Goal: Task Accomplishment & Management: Complete application form

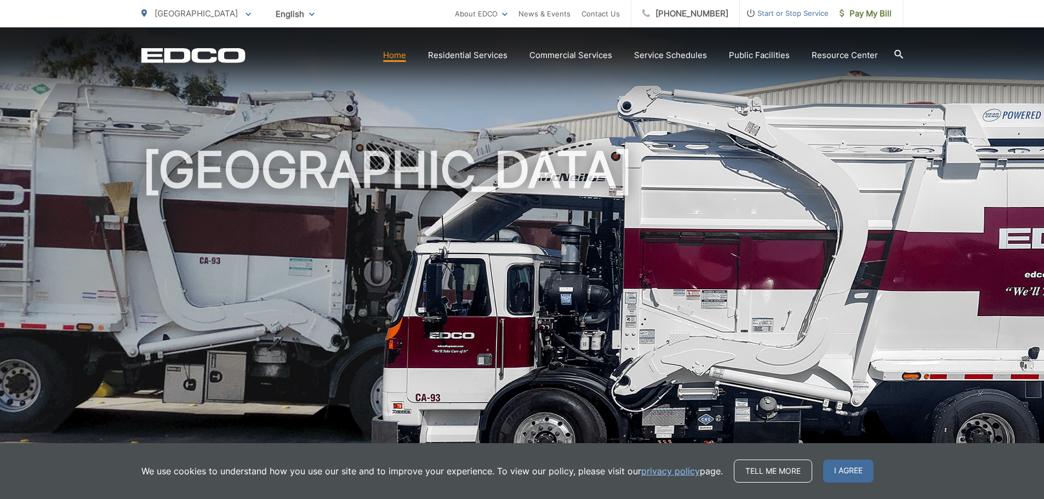
click at [841, 471] on span "I agree" at bounding box center [848, 471] width 50 height 23
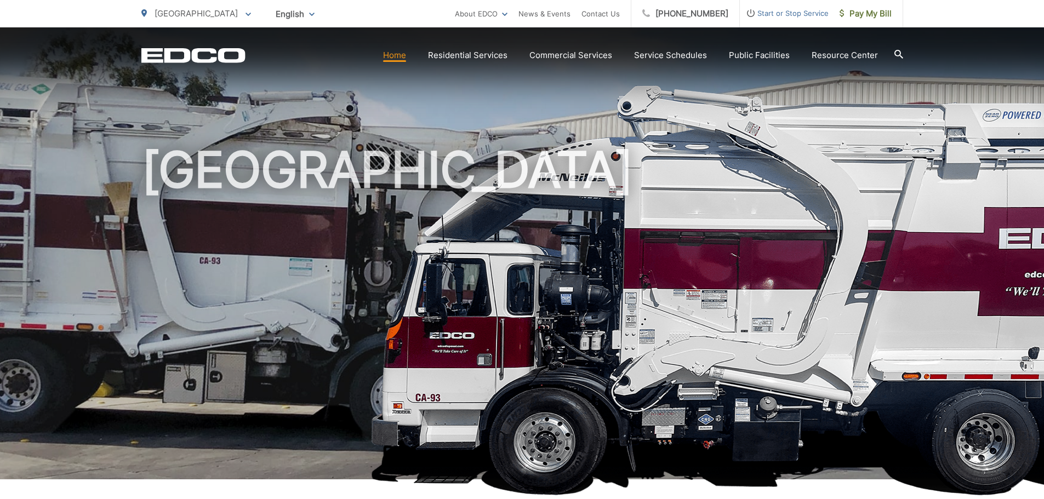
click at [1011, 107] on img at bounding box center [844, 290] width 949 height 411
click at [246, 11] on span at bounding box center [248, 13] width 5 height 13
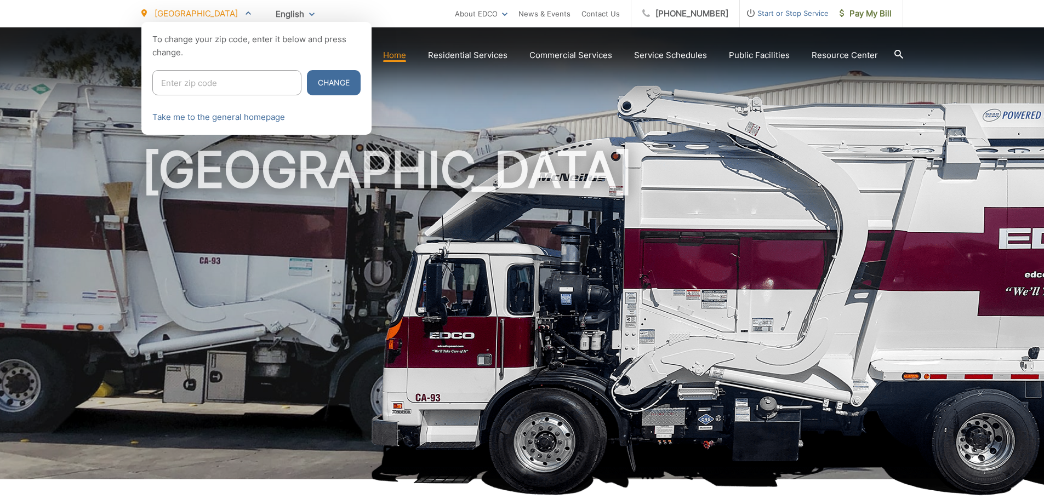
click at [269, 189] on div at bounding box center [522, 271] width 1044 height 499
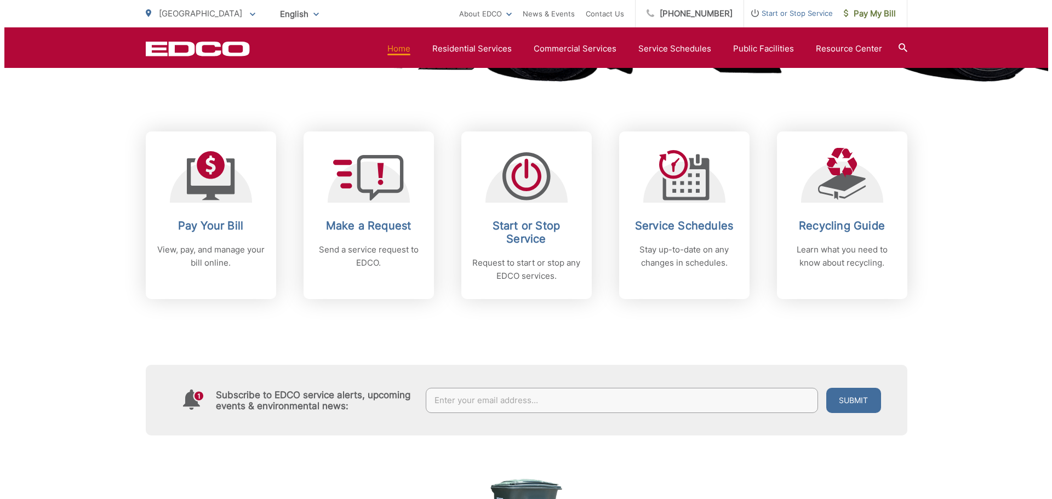
scroll to position [438, 0]
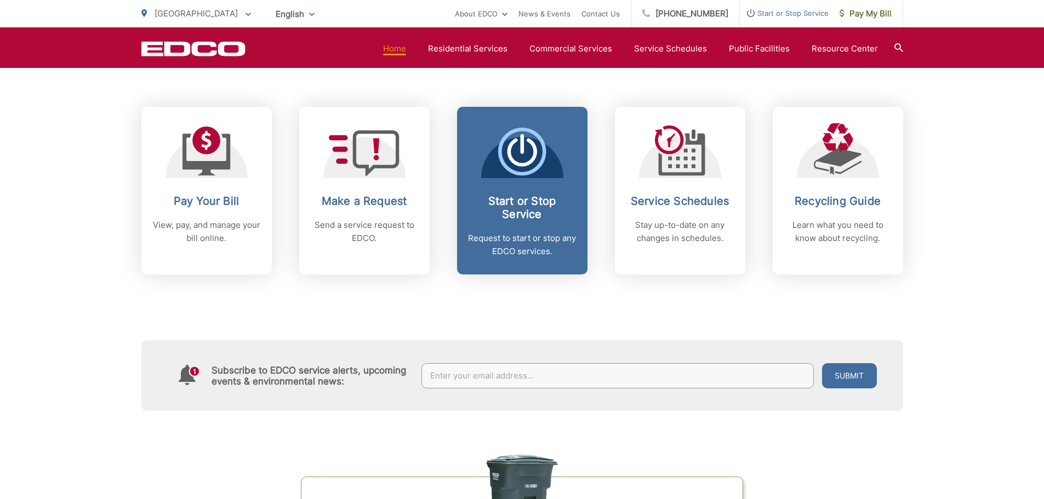
click at [516, 209] on h2 "Start or Stop Service" at bounding box center [522, 208] width 109 height 26
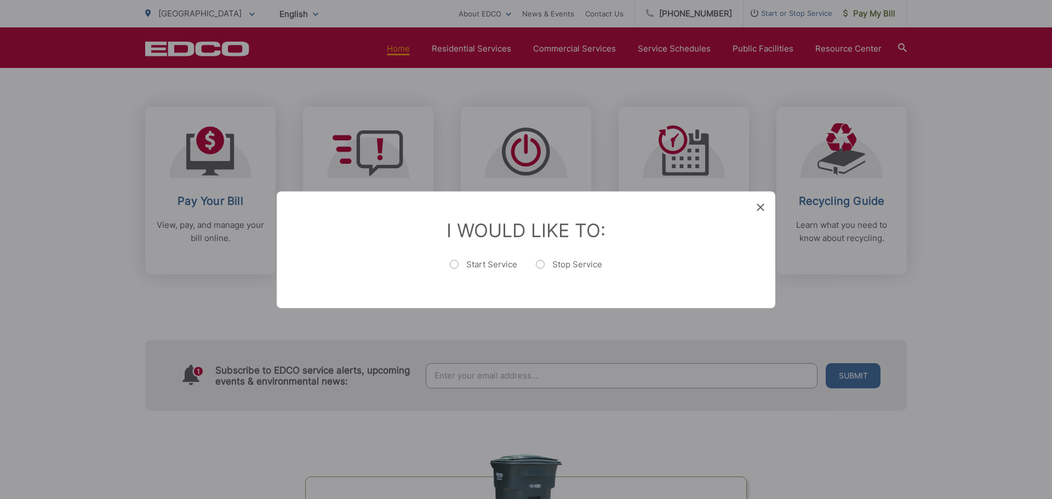
click at [454, 262] on label "Start Service" at bounding box center [483, 270] width 67 height 22
radio input "true"
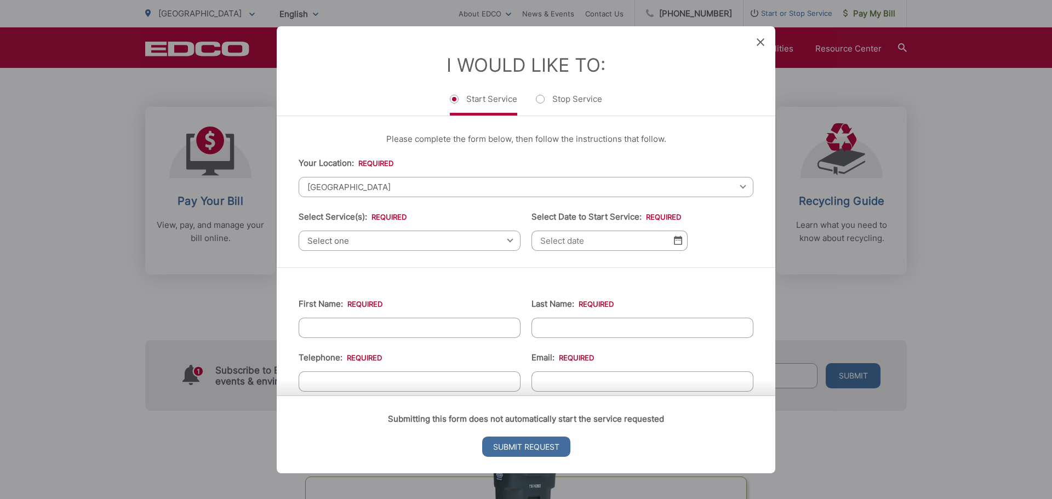
click at [504, 241] on div "Select one Select one Residential Curbside Pickup Commercial/Business Services …" at bounding box center [410, 240] width 222 height 20
click at [505, 241] on div "Select one Select one Residential Curbside Pickup Commercial/Business Services …" at bounding box center [410, 240] width 222 height 20
click at [398, 240] on span "Select one" at bounding box center [410, 240] width 222 height 20
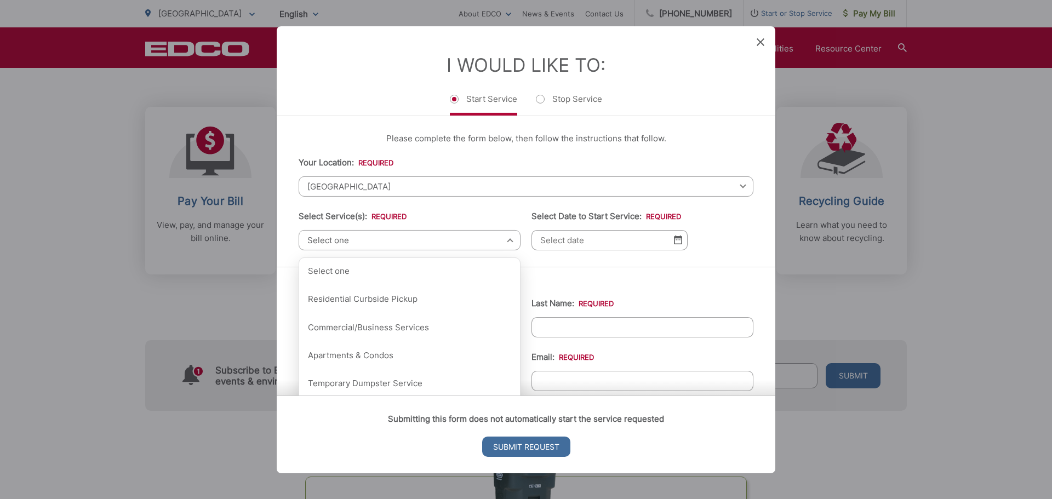
scroll to position [0, 0]
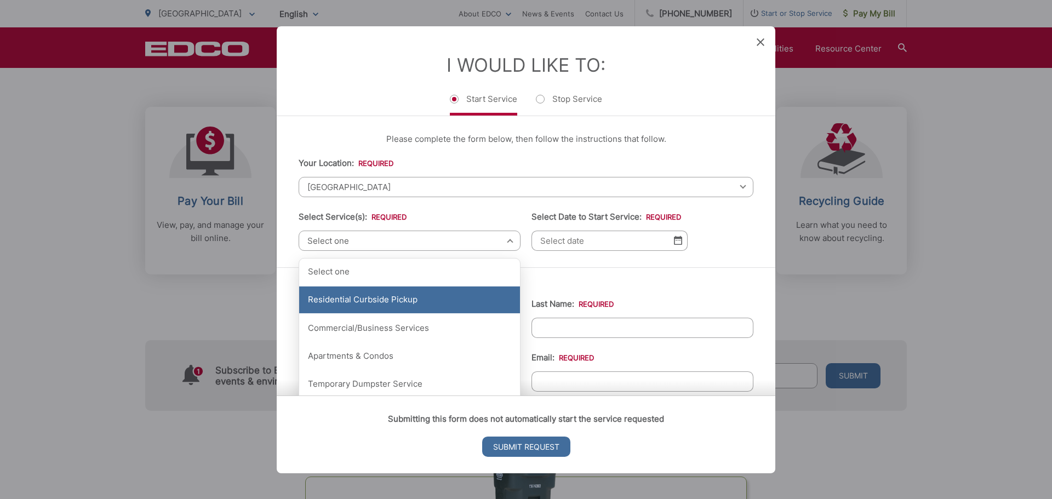
click at [381, 301] on div "Residential Curbside Pickup" at bounding box center [409, 300] width 221 height 27
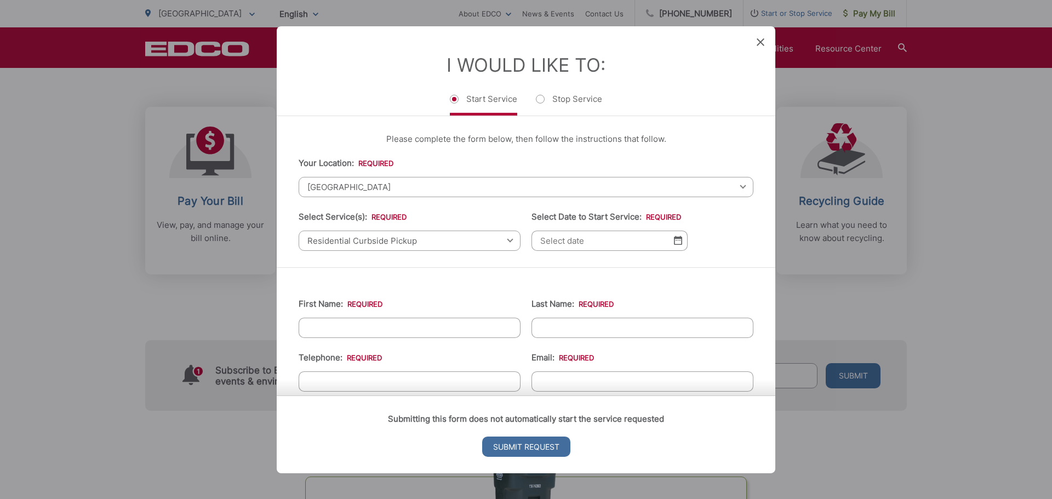
click at [674, 240] on img at bounding box center [678, 240] width 8 height 9
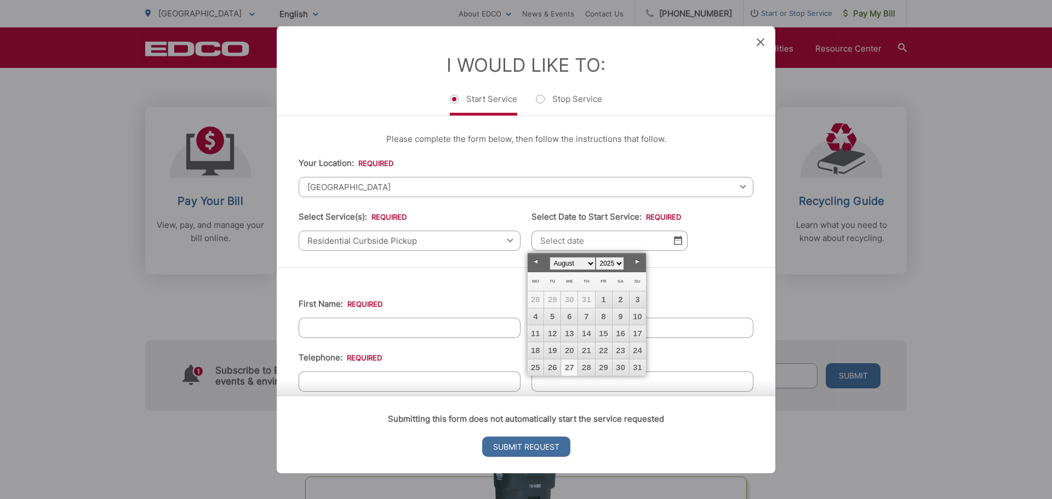
click at [591, 261] on select "January February March April May June July August September October November De…" at bounding box center [573, 263] width 46 height 13
click at [537, 332] on link "15" at bounding box center [536, 334] width 16 height 16
type input "[DATE]"
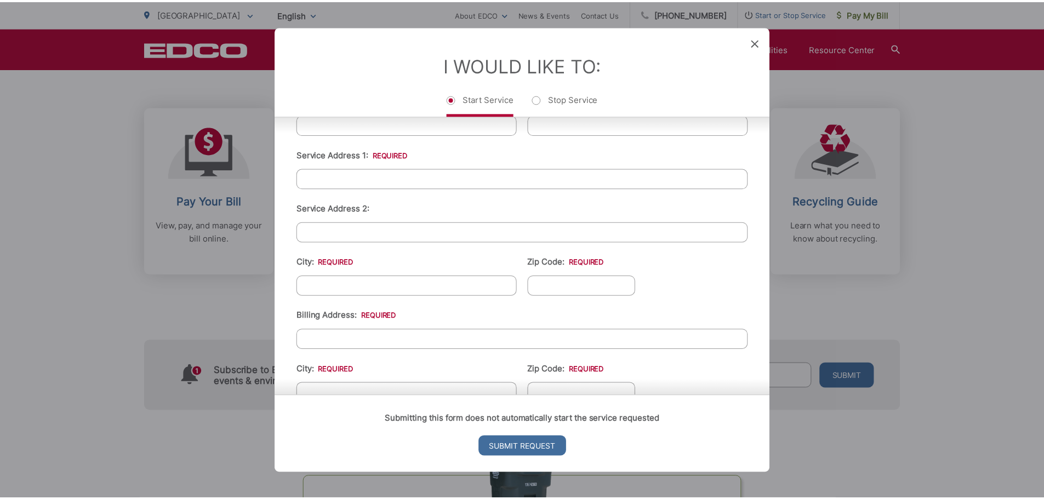
scroll to position [275, 0]
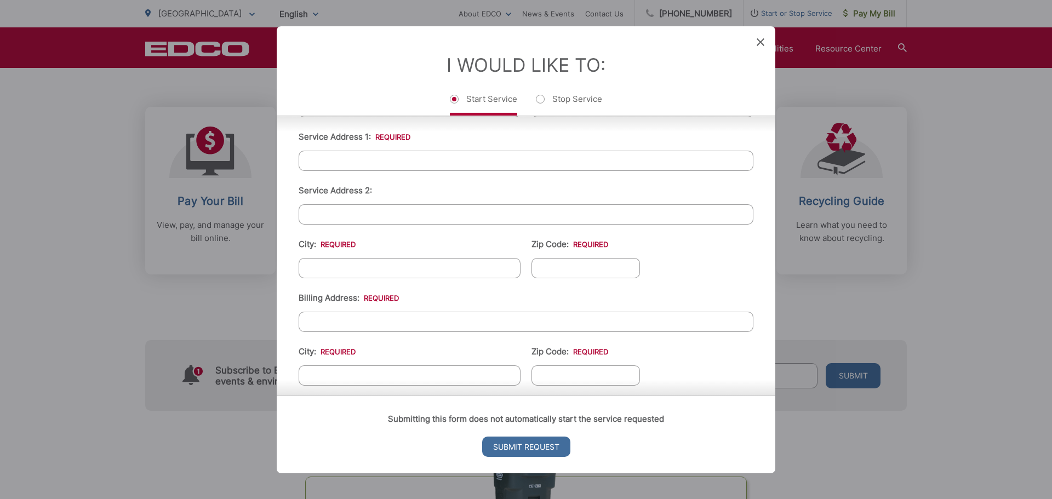
click at [377, 321] on input "Billing Address: *" at bounding box center [526, 321] width 455 height 20
click at [40, 292] on div "Entry Status None In Progress Completed None None In Progress Completed I Would…" at bounding box center [526, 249] width 1052 height 499
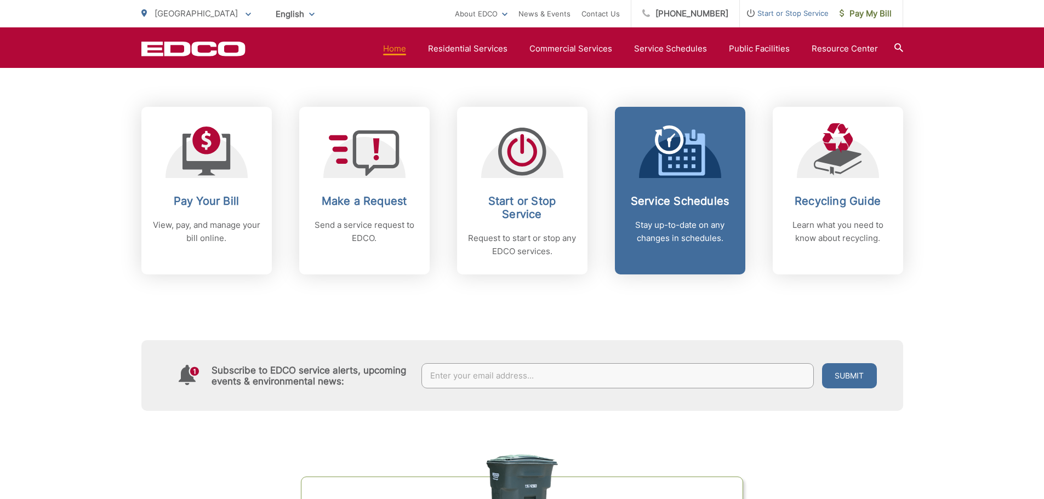
click at [686, 202] on h2 "Service Schedules" at bounding box center [680, 201] width 109 height 13
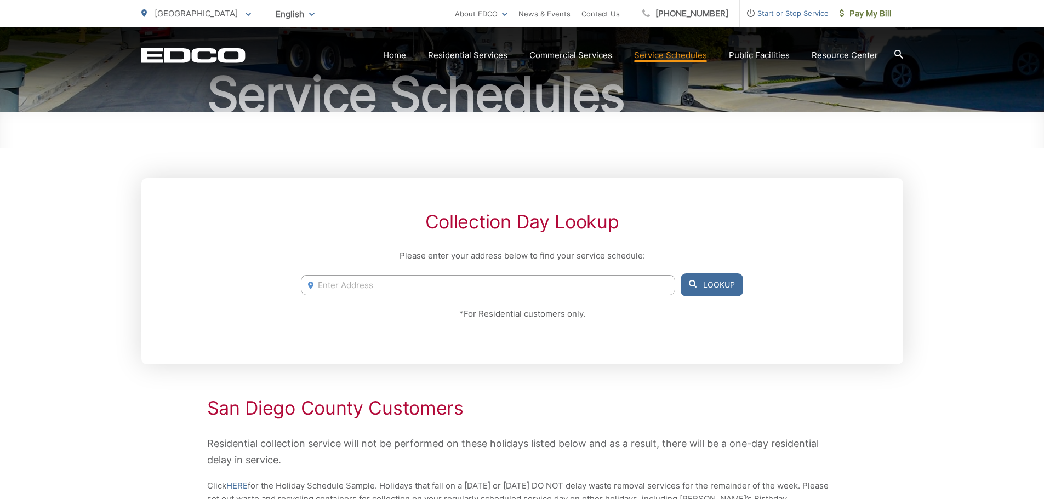
scroll to position [110, 0]
